Goal: Navigation & Orientation: Find specific page/section

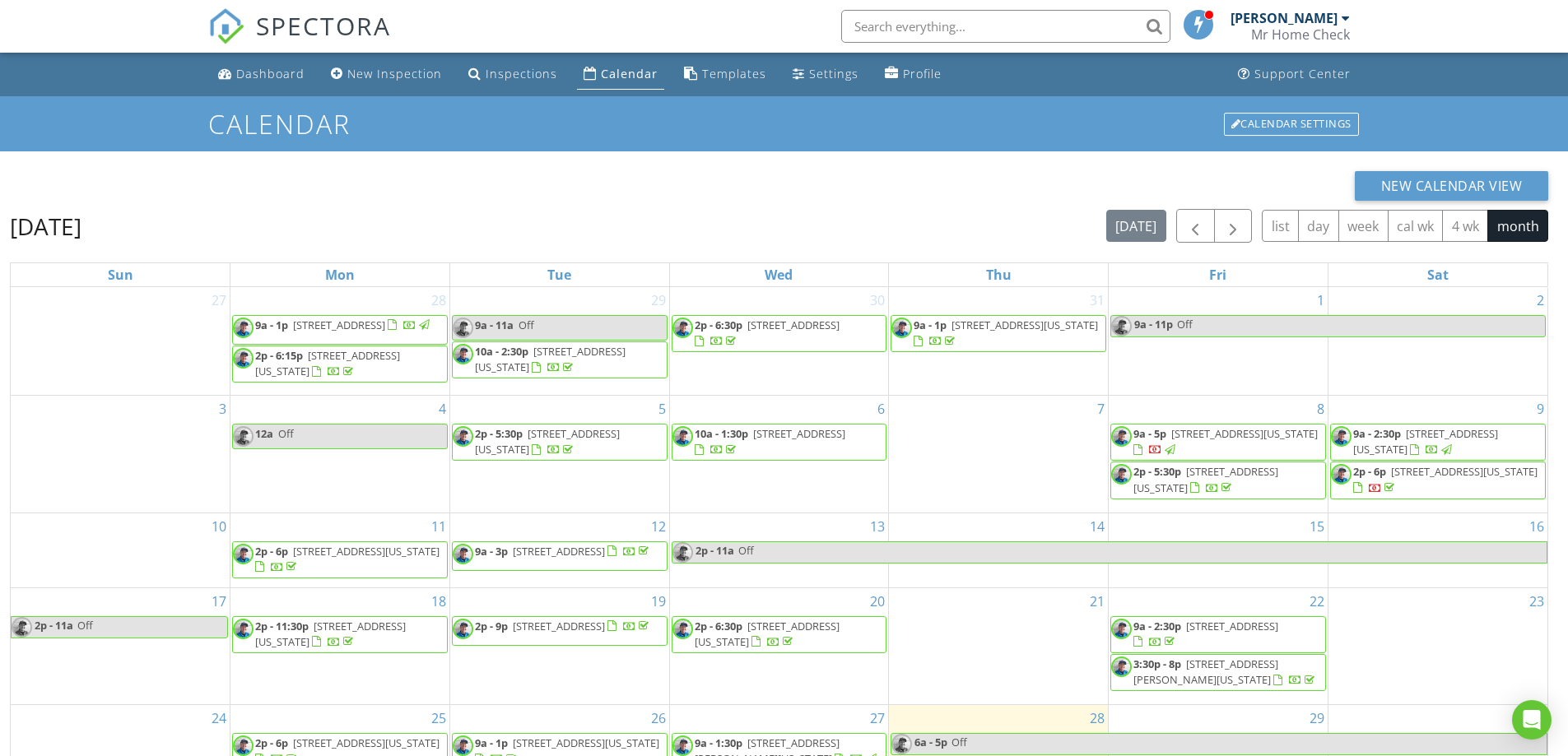
click at [616, 74] on div "Calendar" at bounding box center [629, 73] width 57 height 16
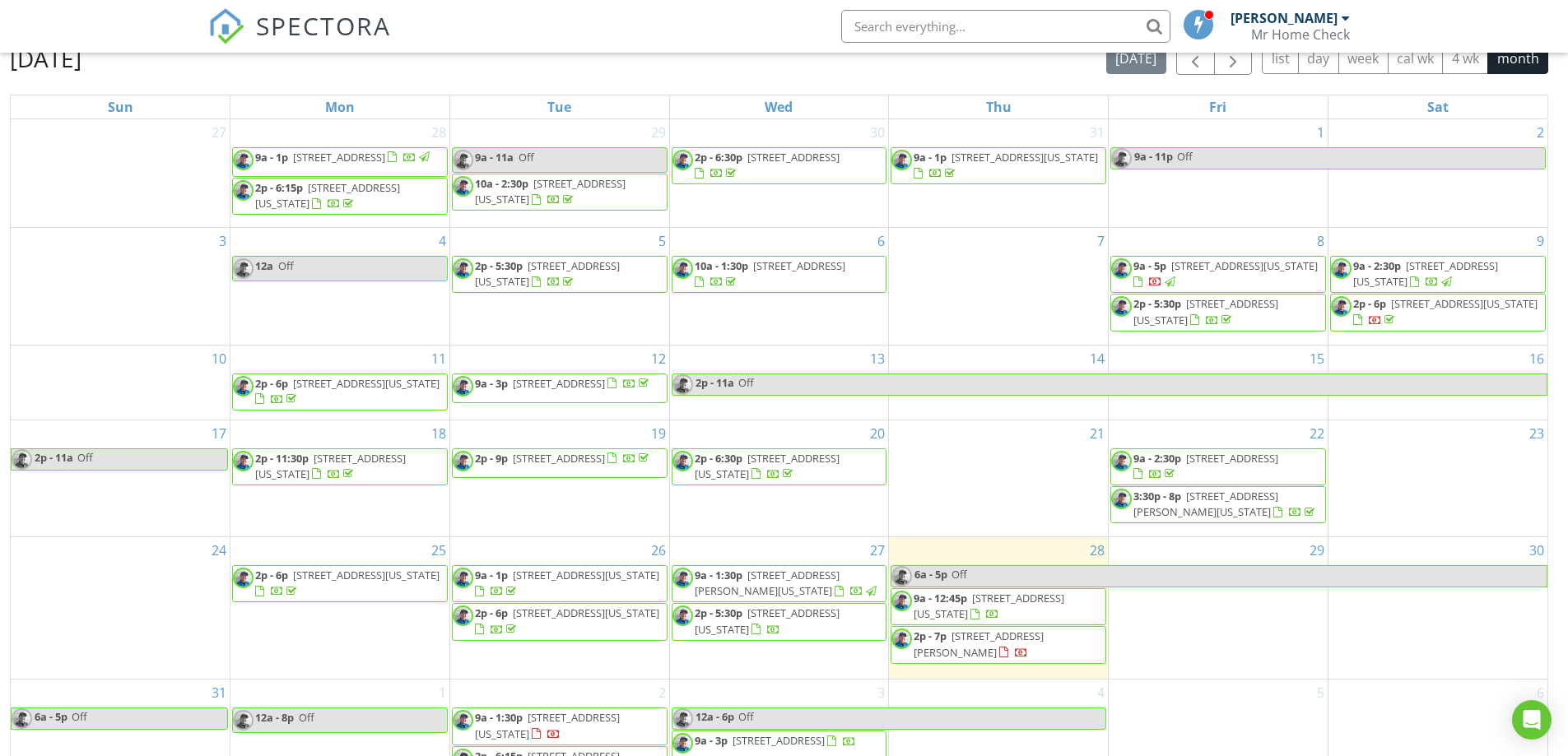
scroll to position [219, 0]
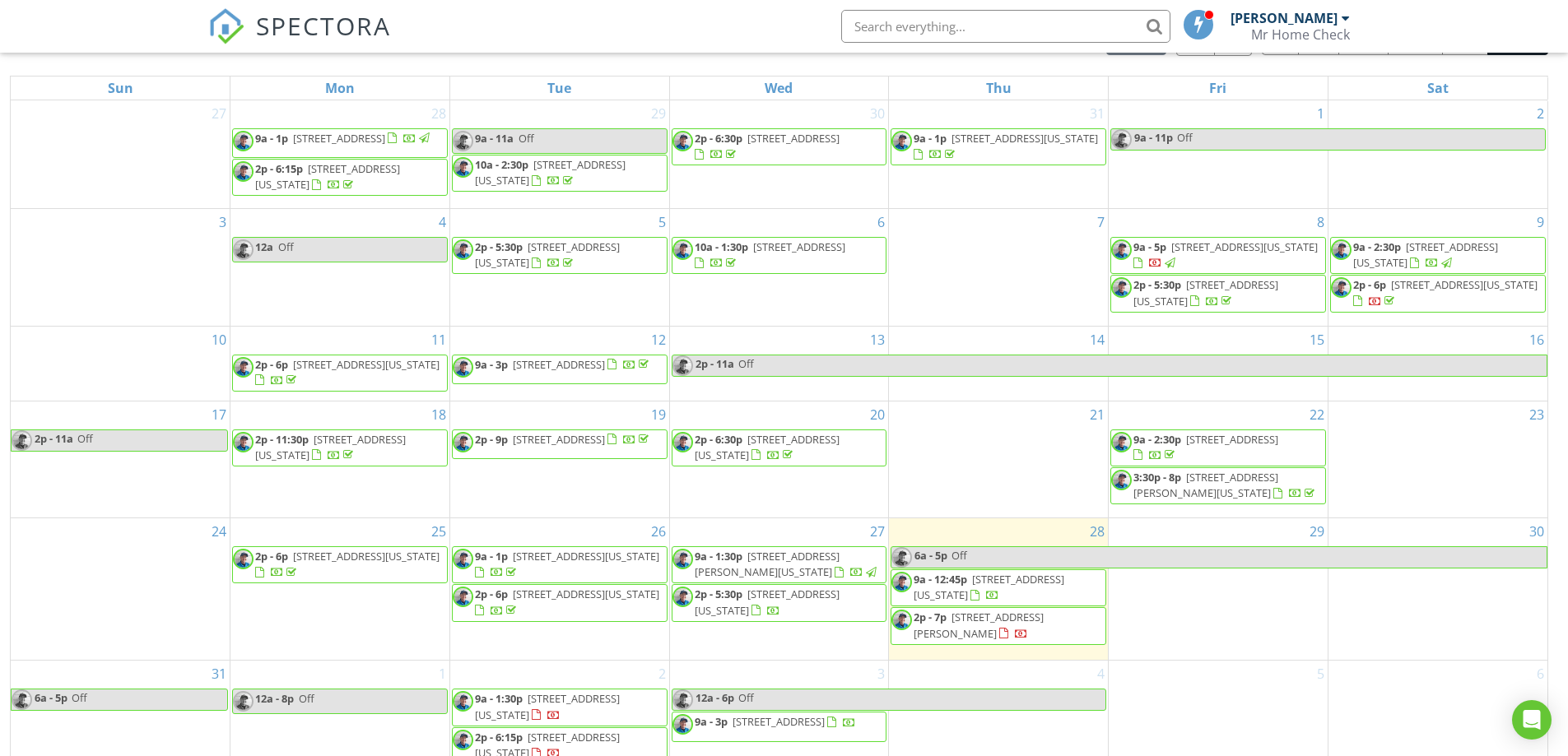
scroll to position [219, 0]
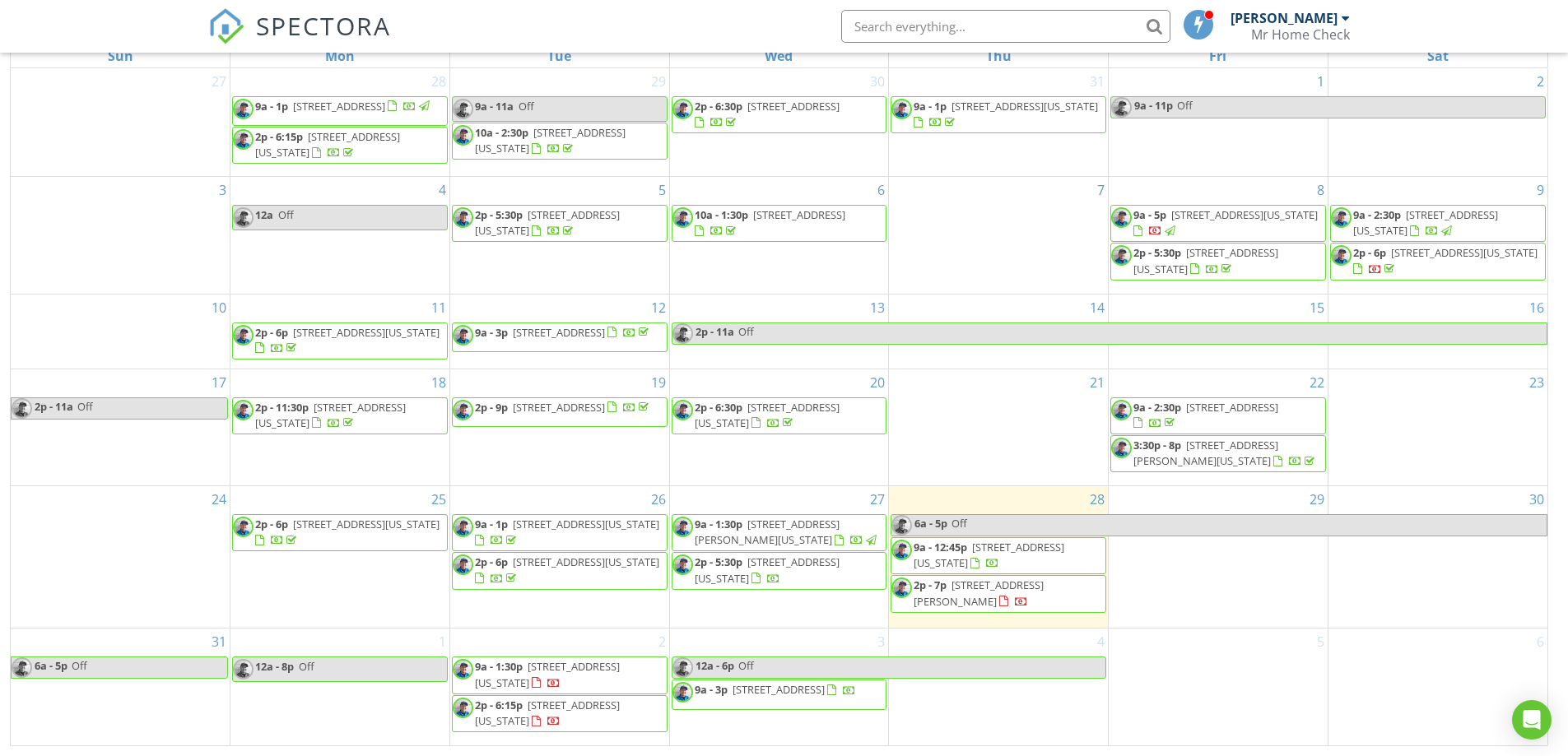
click at [537, 719] on span "1285 Log Hollow Point, Colorado Springs 80906" at bounding box center [547, 713] width 145 height 31
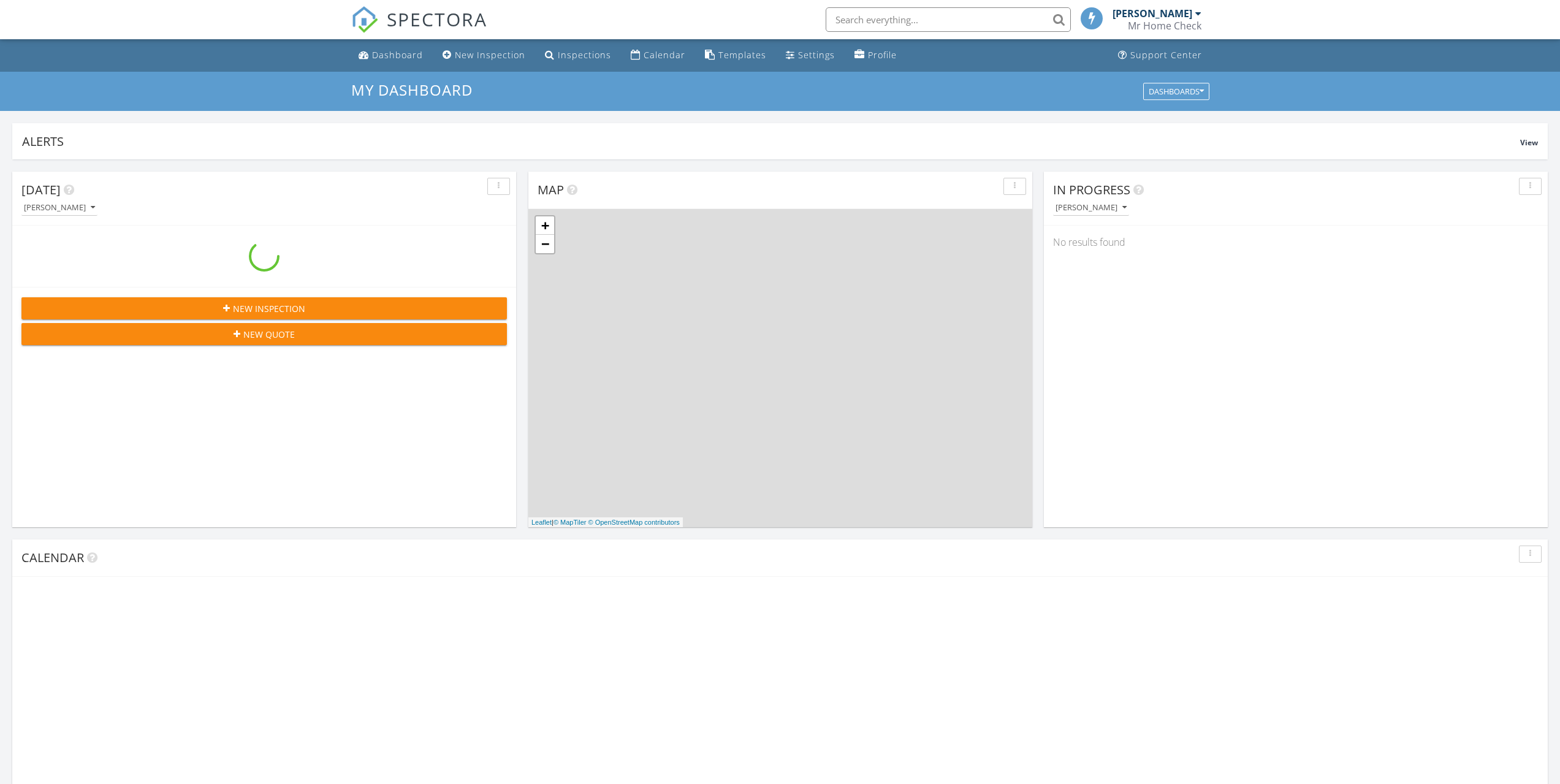
scroll to position [1134, 1579]
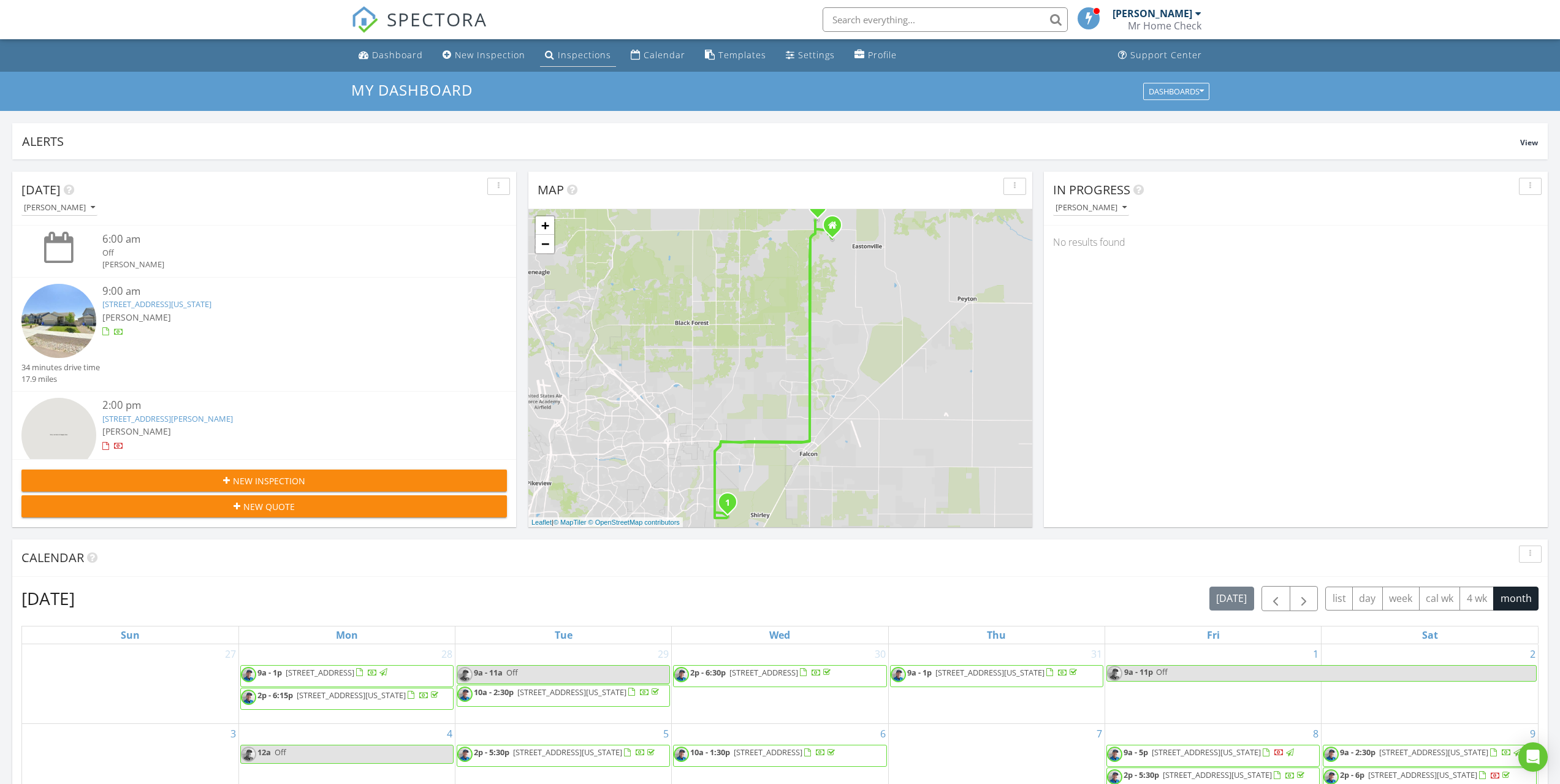
click at [574, 55] on div "Inspections" at bounding box center [584, 55] width 53 height 12
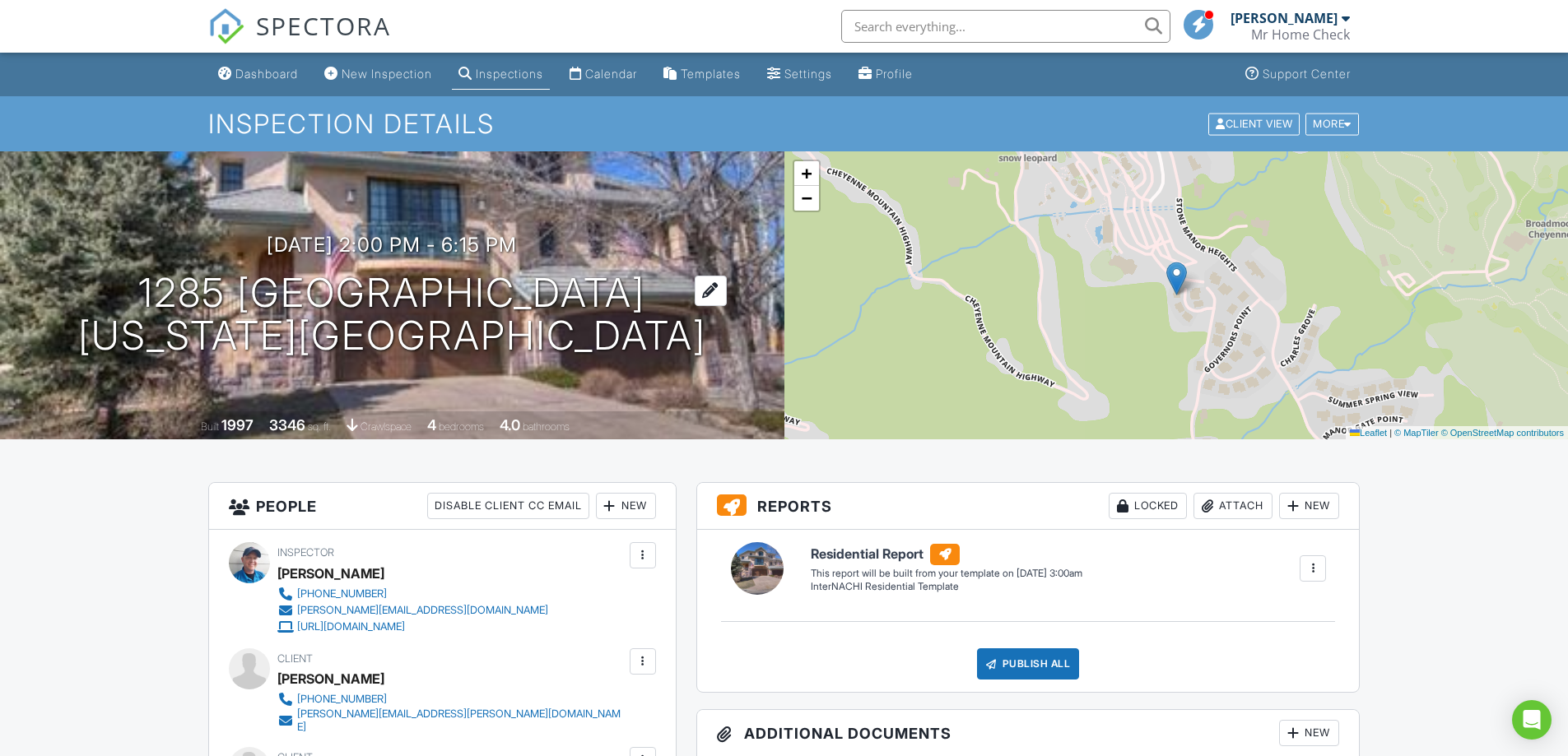
click at [664, 291] on h1 "1285 Log Hollow Point Colorado Springs, CO 80906" at bounding box center [392, 315] width 628 height 87
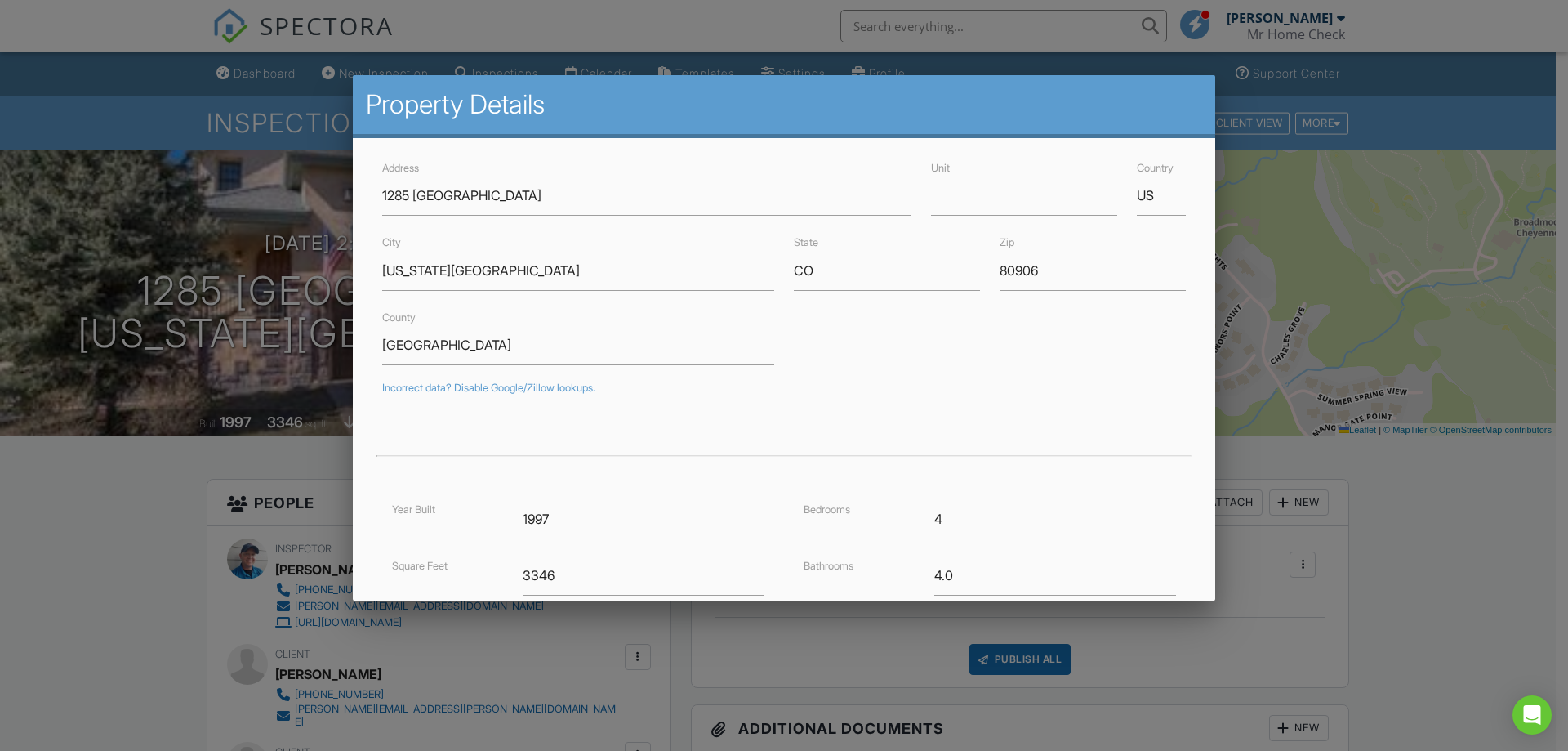
click at [1402, 557] on div at bounding box center [784, 387] width 1568 height 939
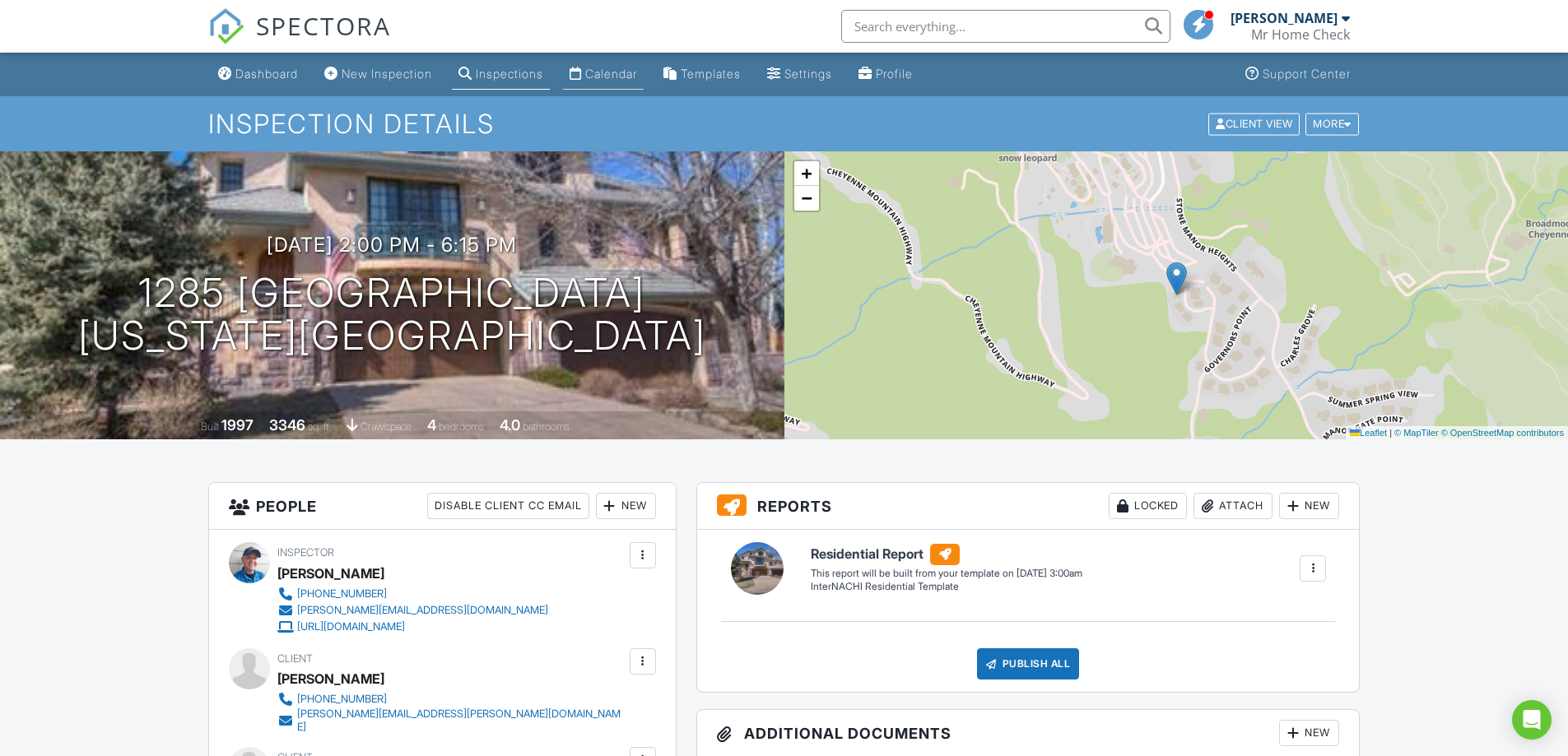
click at [598, 69] on link "Calendar" at bounding box center [603, 74] width 81 height 31
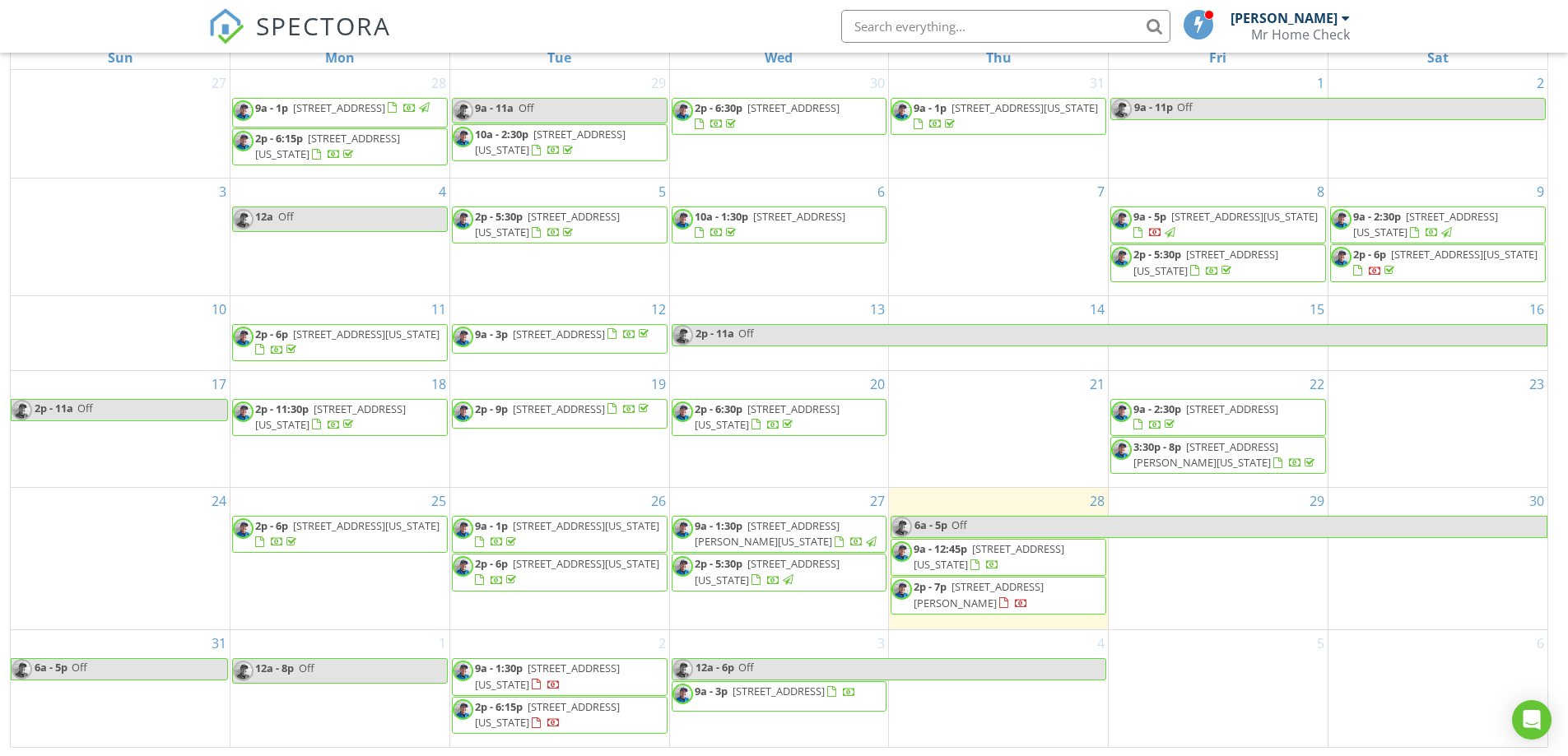
scroll to position [219, 0]
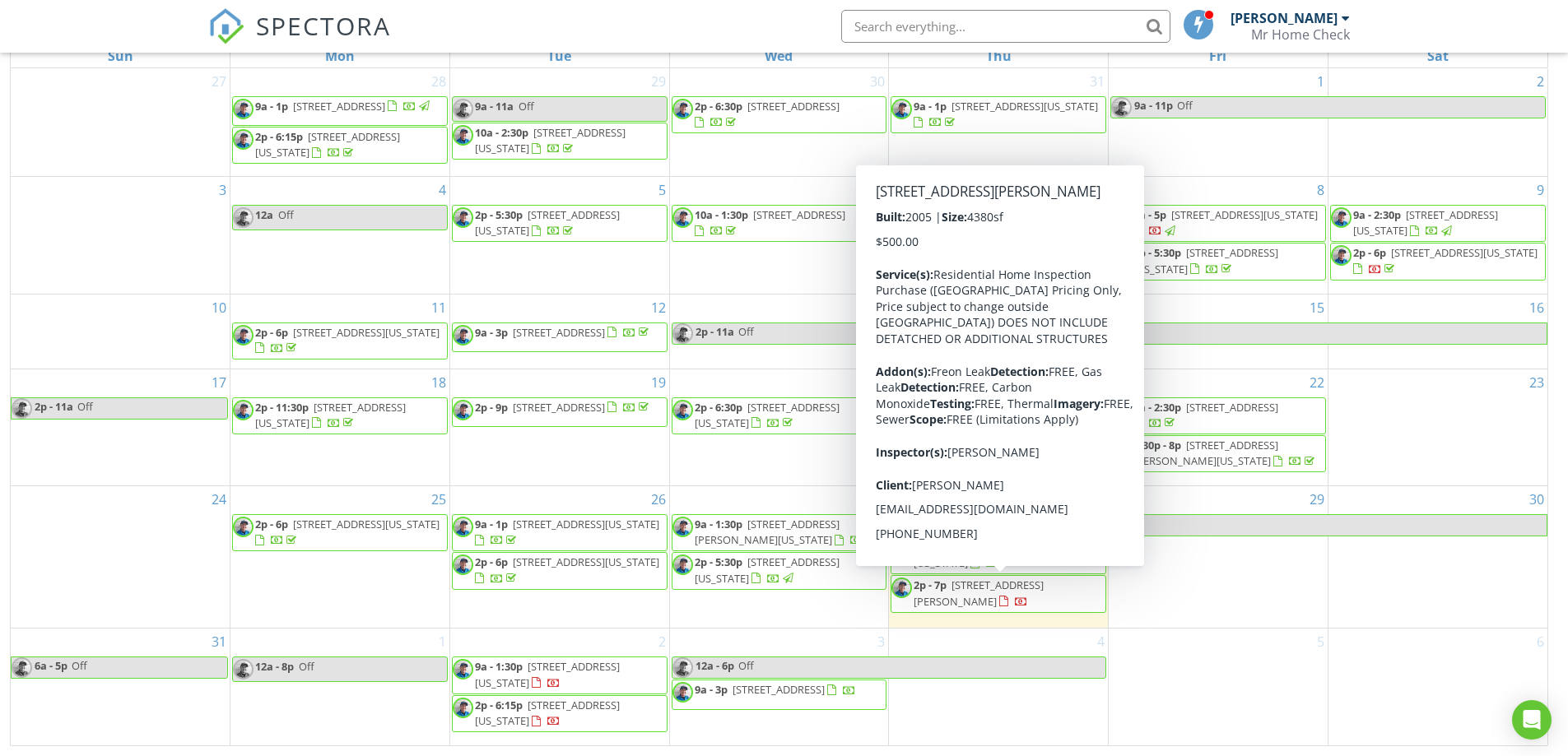
click at [1007, 592] on span "[STREET_ADDRESS][PERSON_NAME]" at bounding box center [978, 593] width 130 height 31
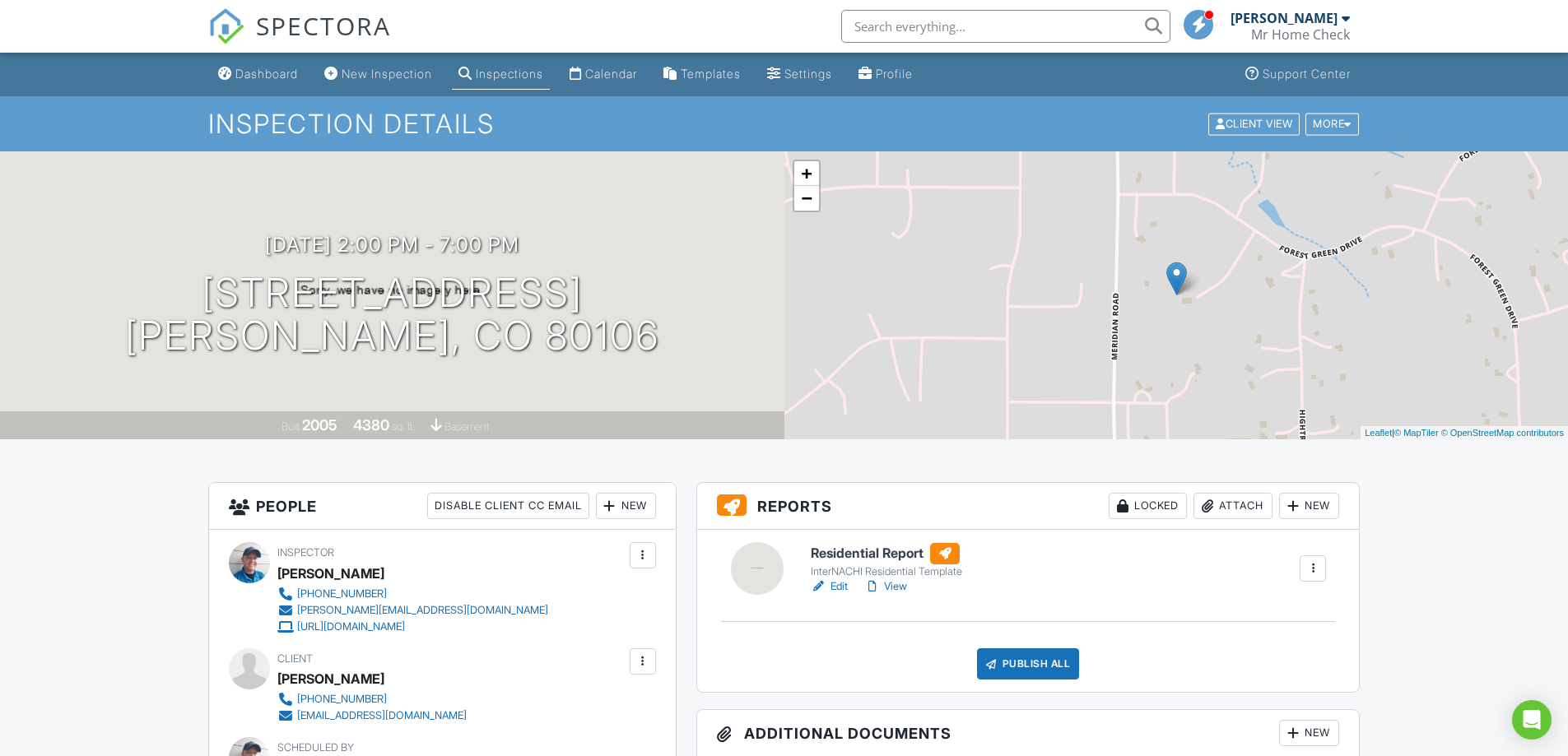
drag, startPoint x: 859, startPoint y: 129, endPoint x: 859, endPoint y: 116, distance: 13.0
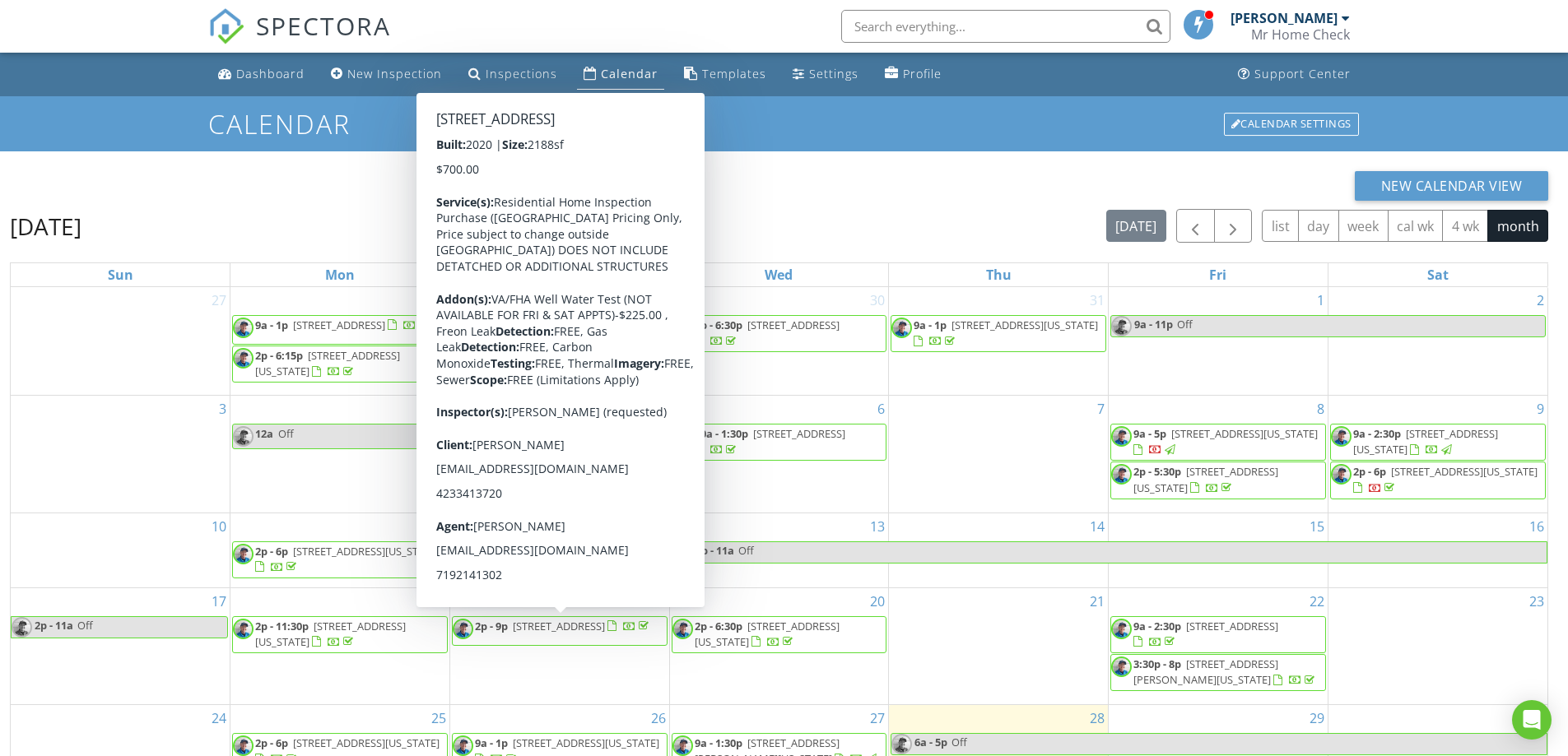
click at [621, 67] on div "Calendar" at bounding box center [629, 73] width 57 height 16
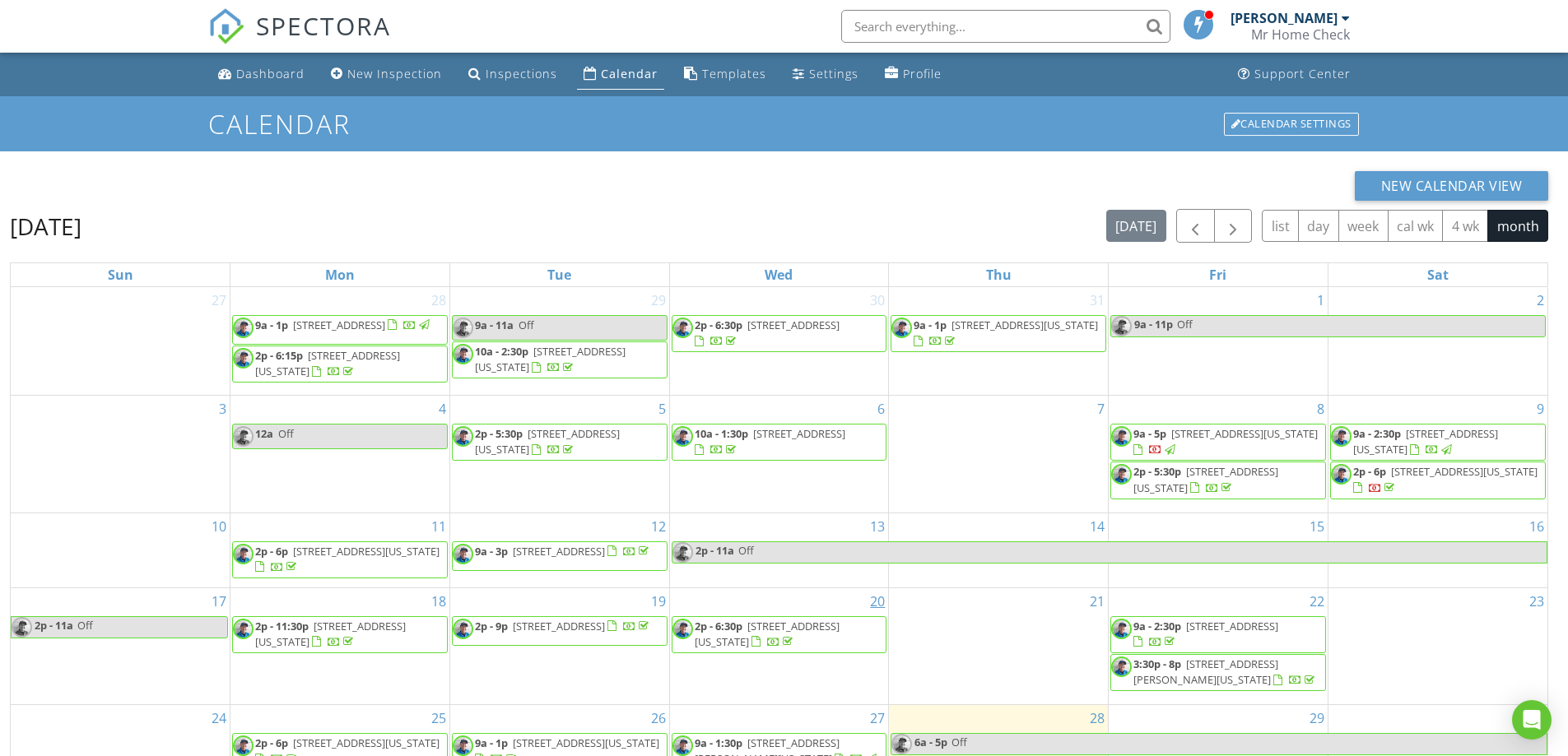
scroll to position [219, 0]
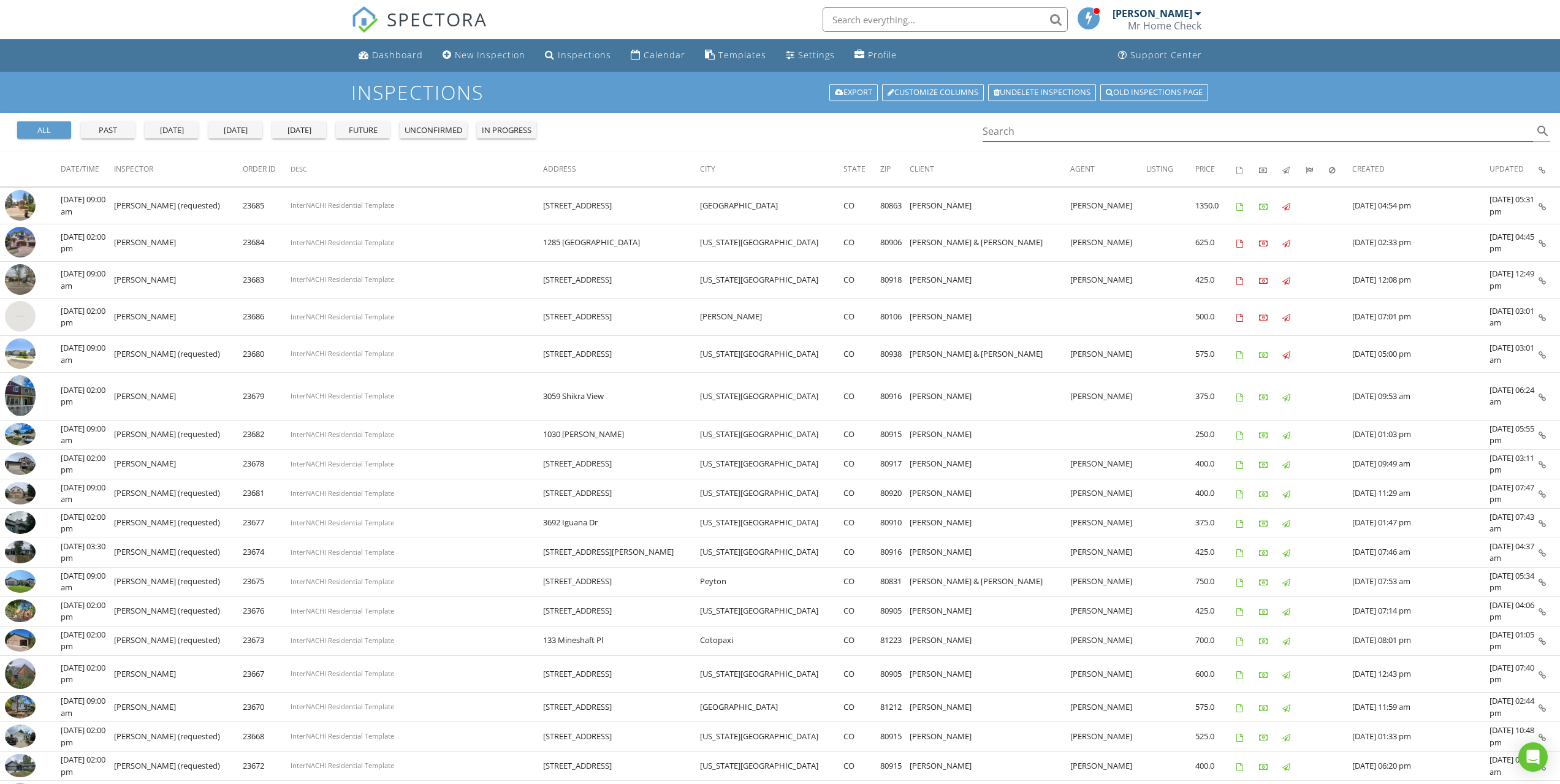
click at [1035, 130] on input "Search" at bounding box center [1258, 131] width 551 height 20
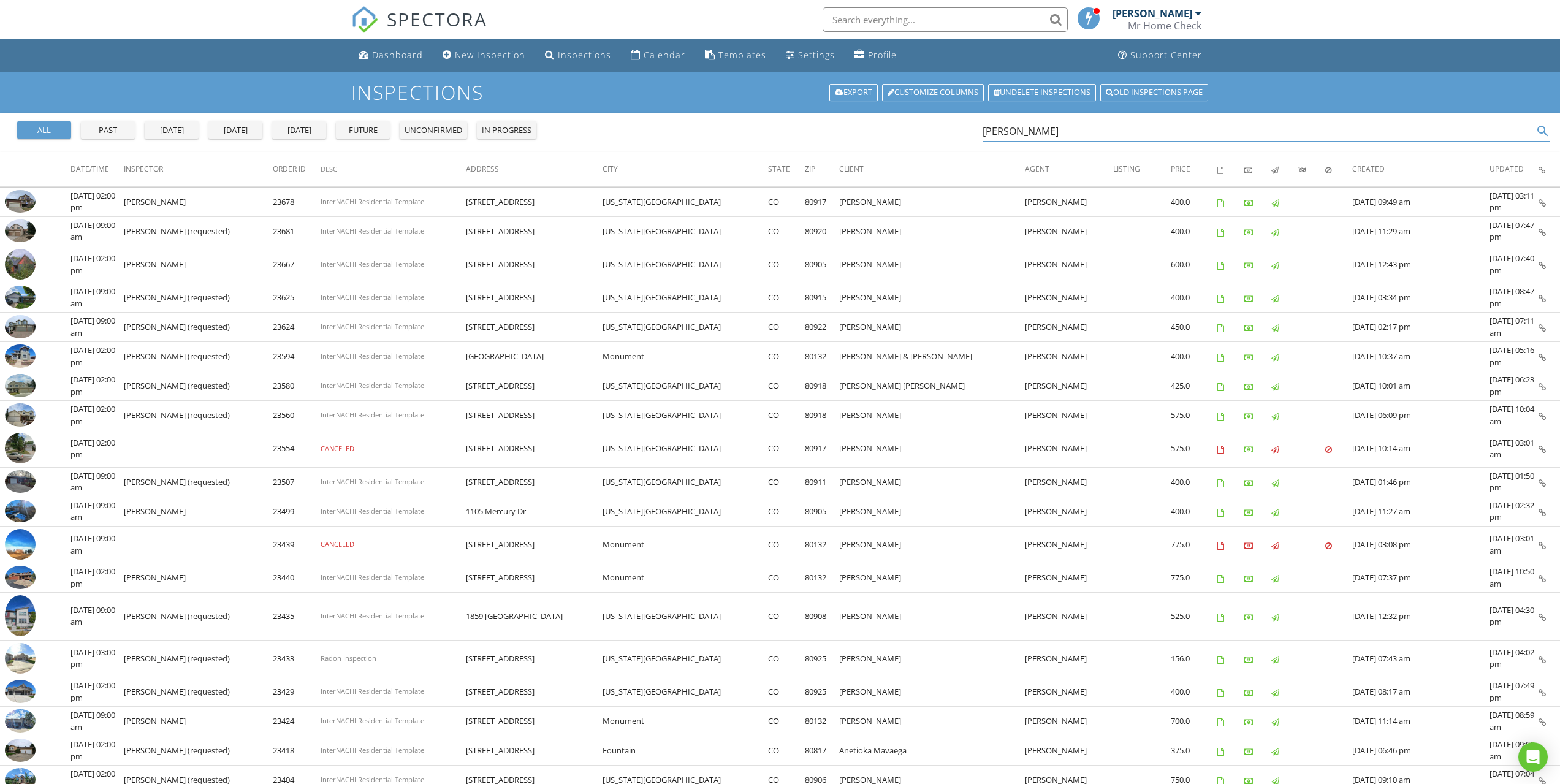
type input "al saiz"
click at [667, 67] on link "Calendar" at bounding box center [658, 55] width 65 height 23
